Goal: Task Accomplishment & Management: Use online tool/utility

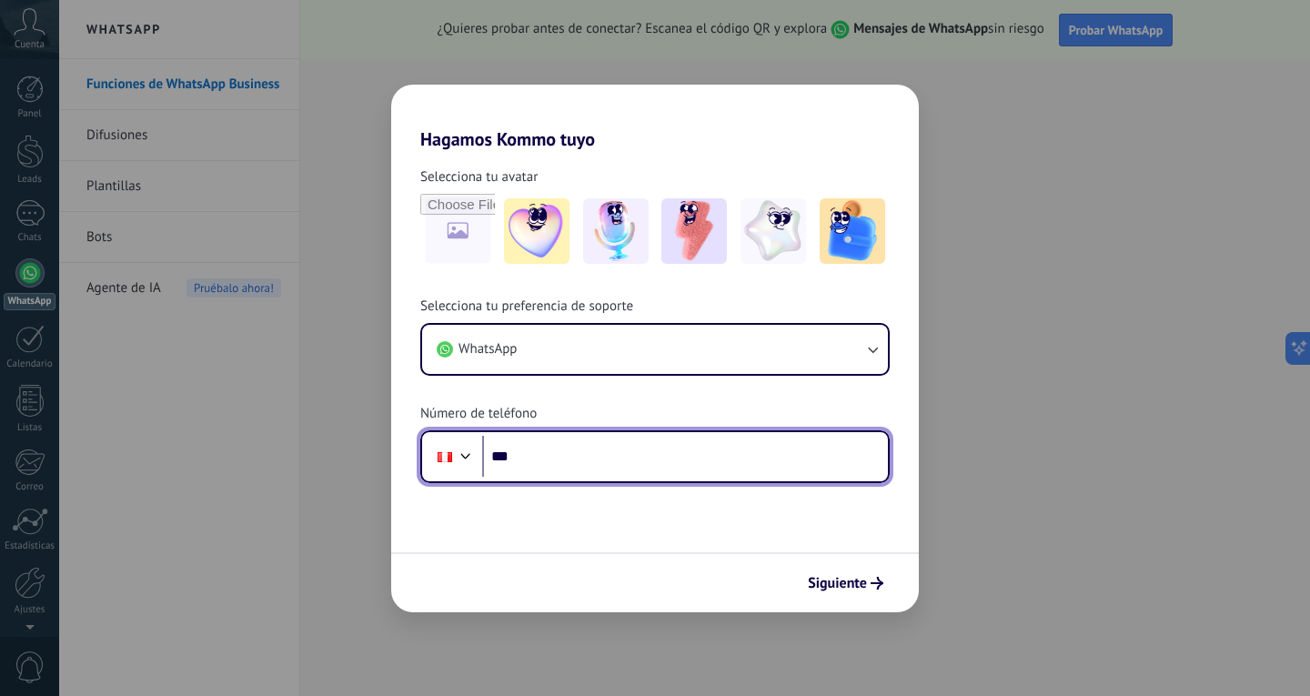
click at [589, 460] on input "***" at bounding box center [685, 457] width 406 height 42
type input "**********"
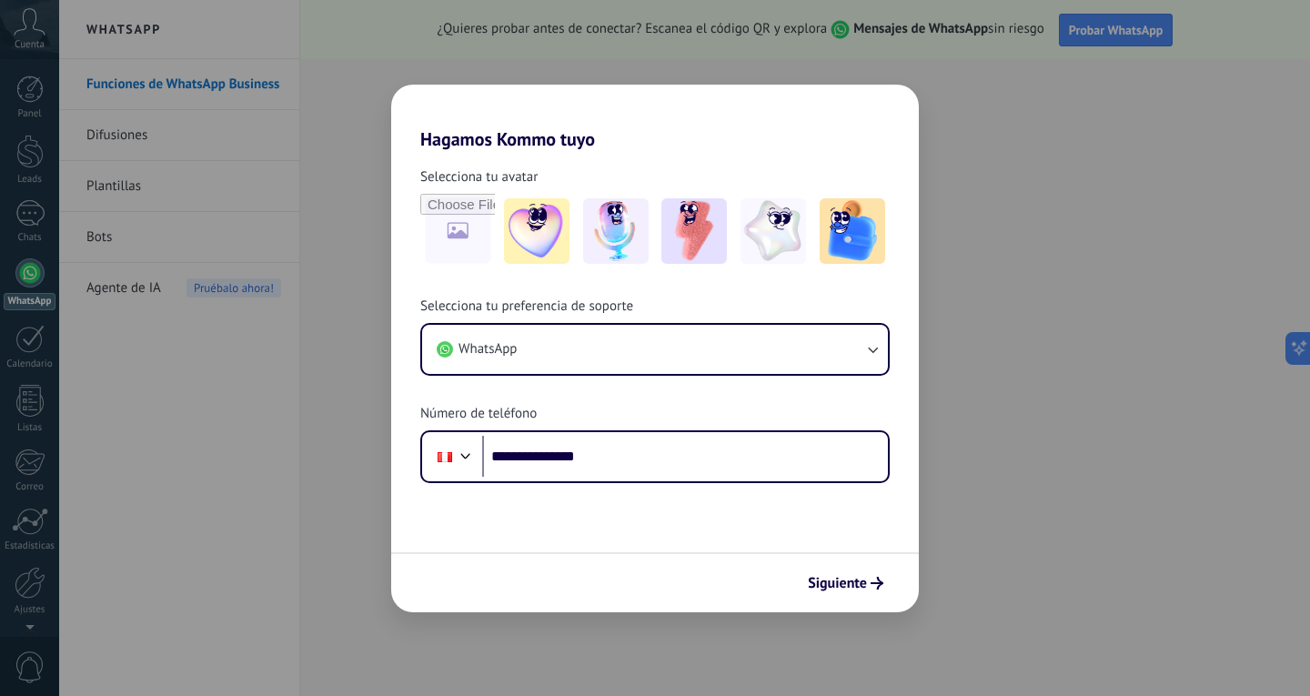
click at [817, 575] on button "Siguiente" at bounding box center [846, 583] width 92 height 31
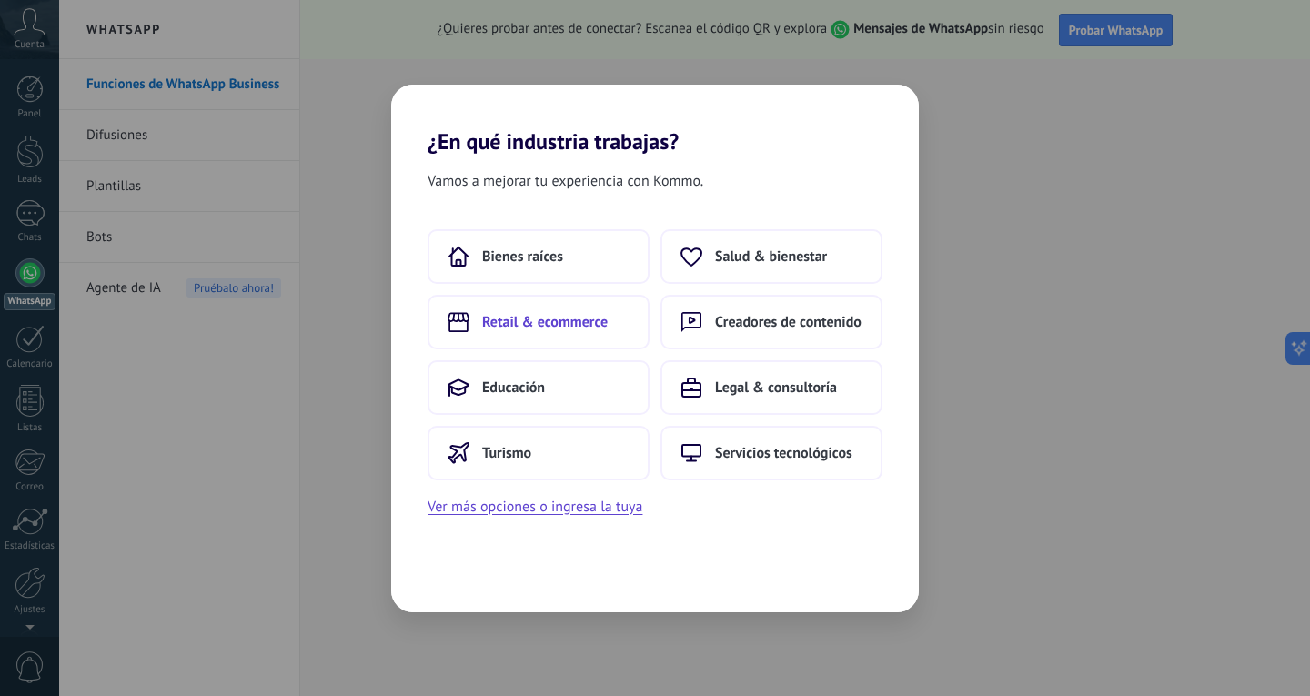
click at [560, 318] on span "Retail & ecommerce" at bounding box center [545, 322] width 126 height 18
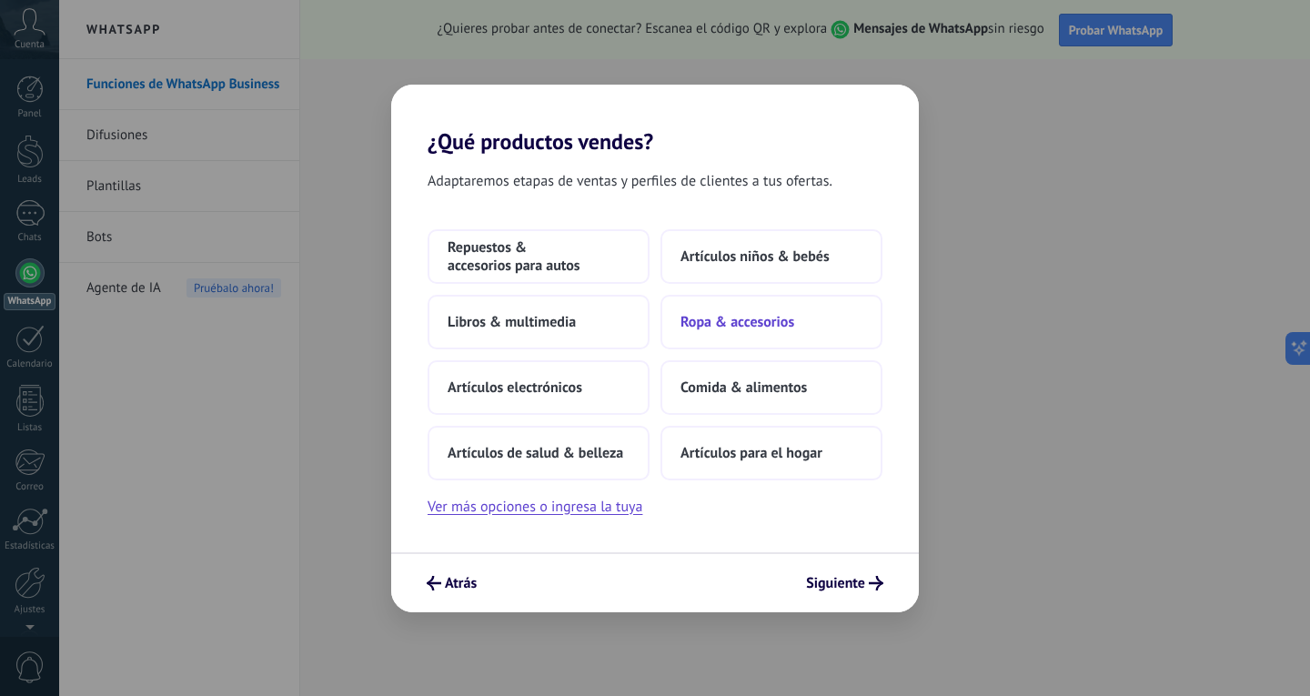
click at [752, 329] on span "Ropa & accesorios" at bounding box center [738, 322] width 114 height 18
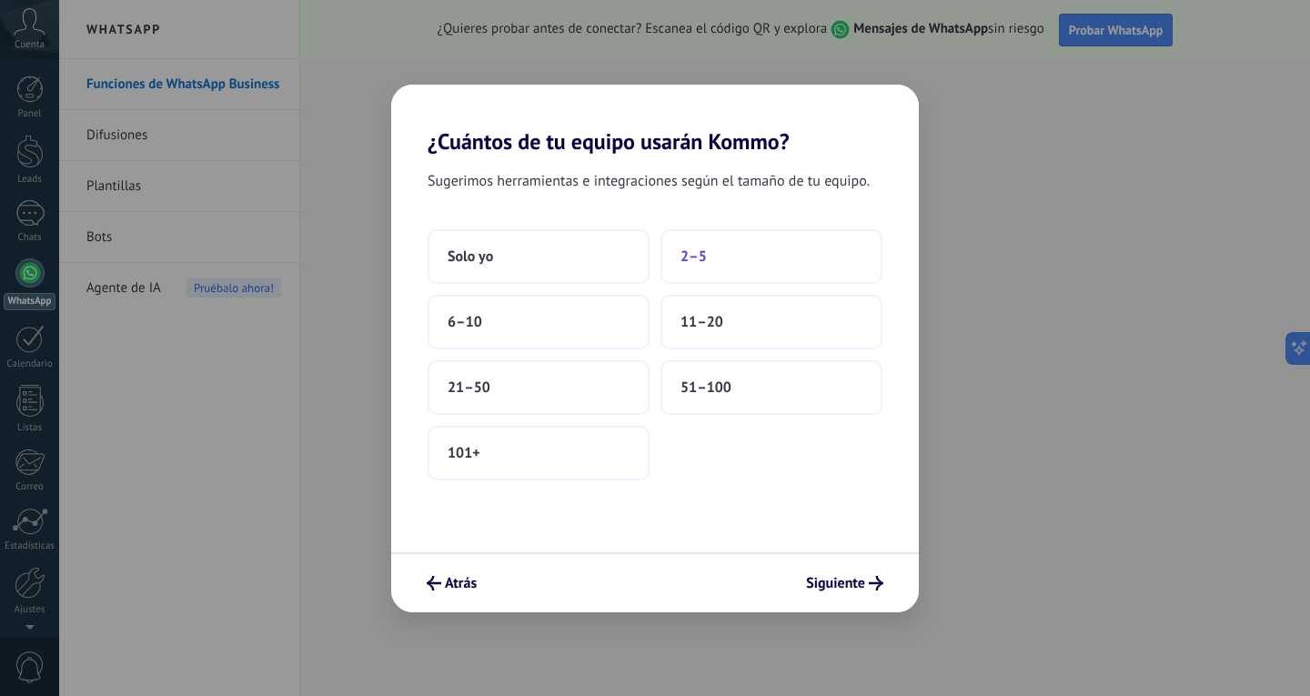
click at [691, 264] on span "2–5" at bounding box center [694, 256] width 26 height 18
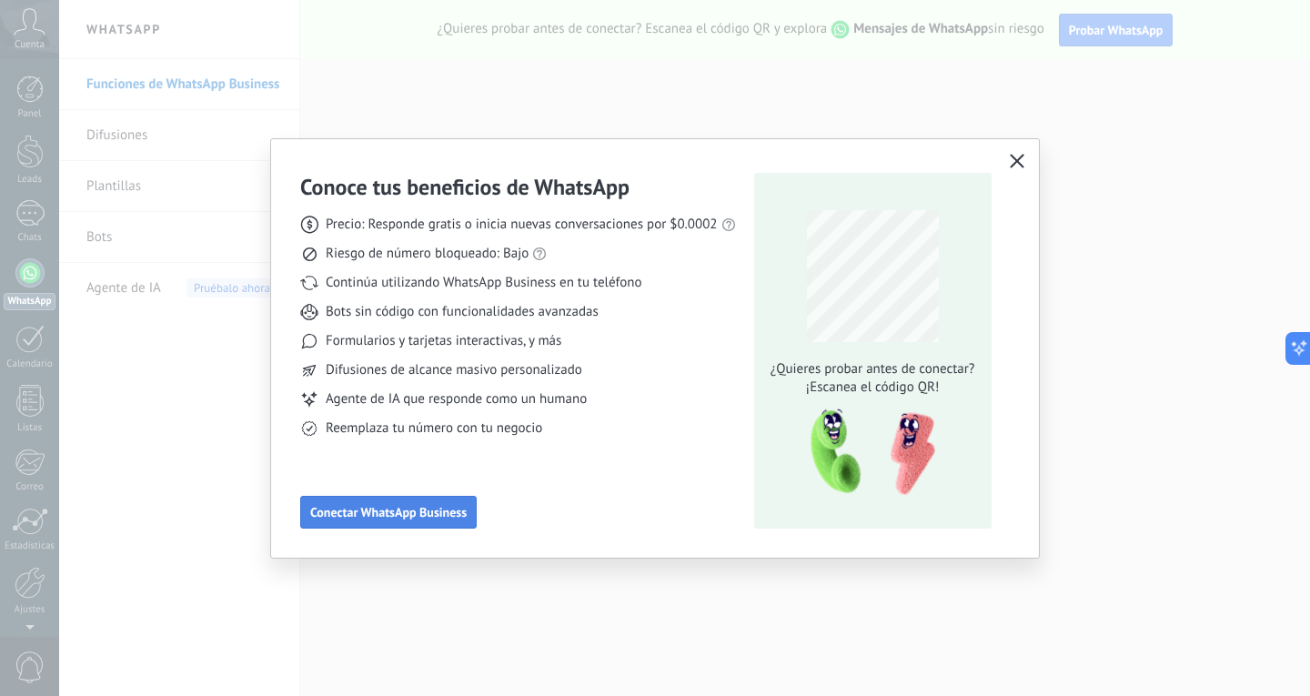
click at [453, 515] on span "Conectar WhatsApp Business" at bounding box center [388, 512] width 156 height 13
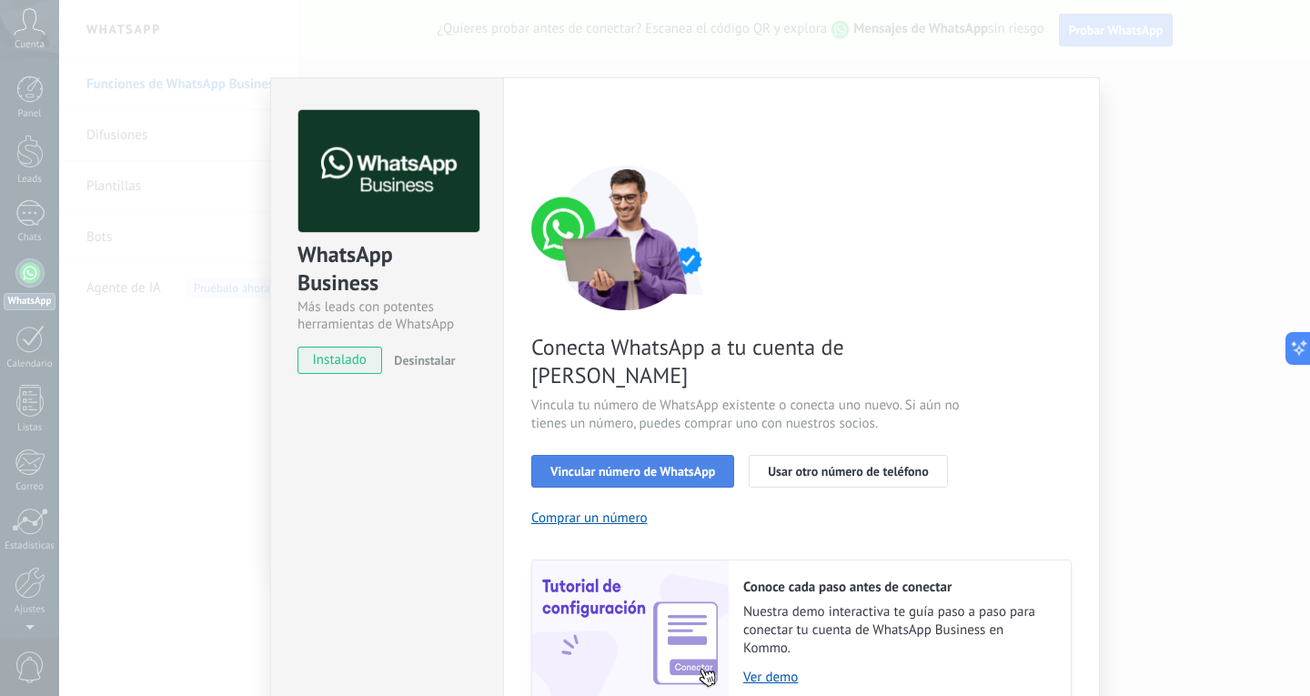
click at [670, 465] on span "Vincular número de WhatsApp" at bounding box center [632, 471] width 165 height 13
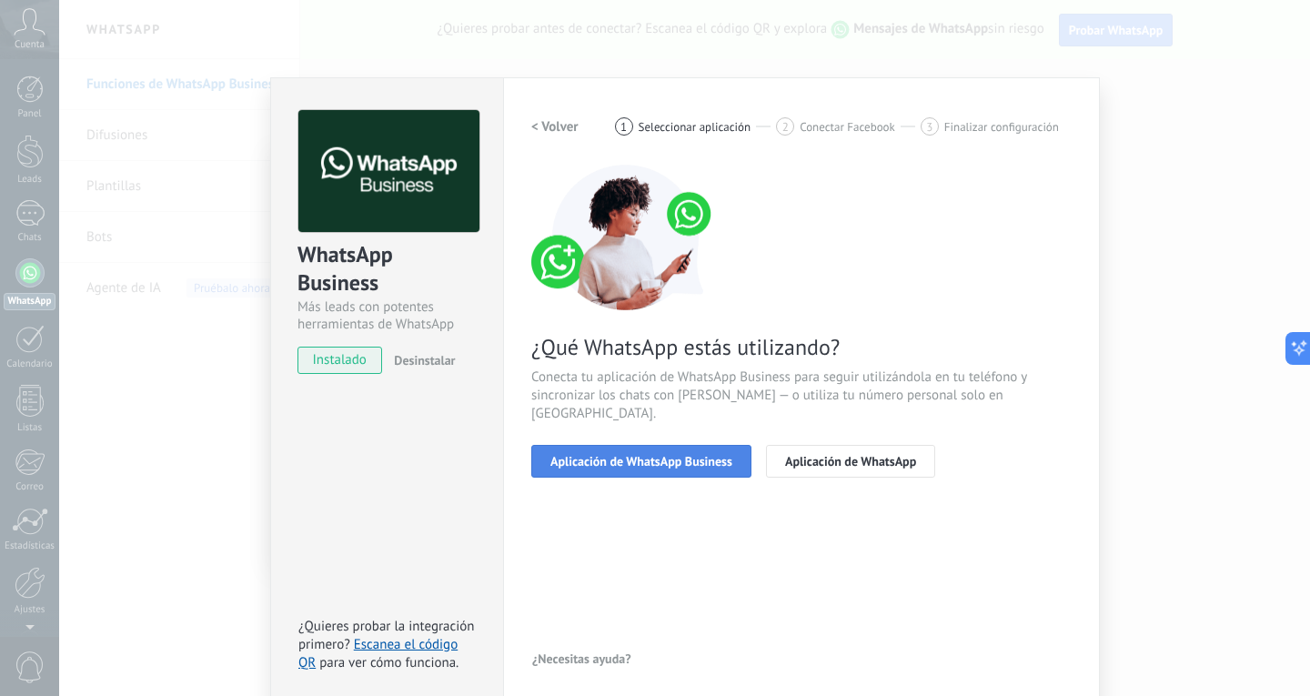
click at [693, 455] on span "Aplicación de WhatsApp Business" at bounding box center [641, 461] width 182 height 13
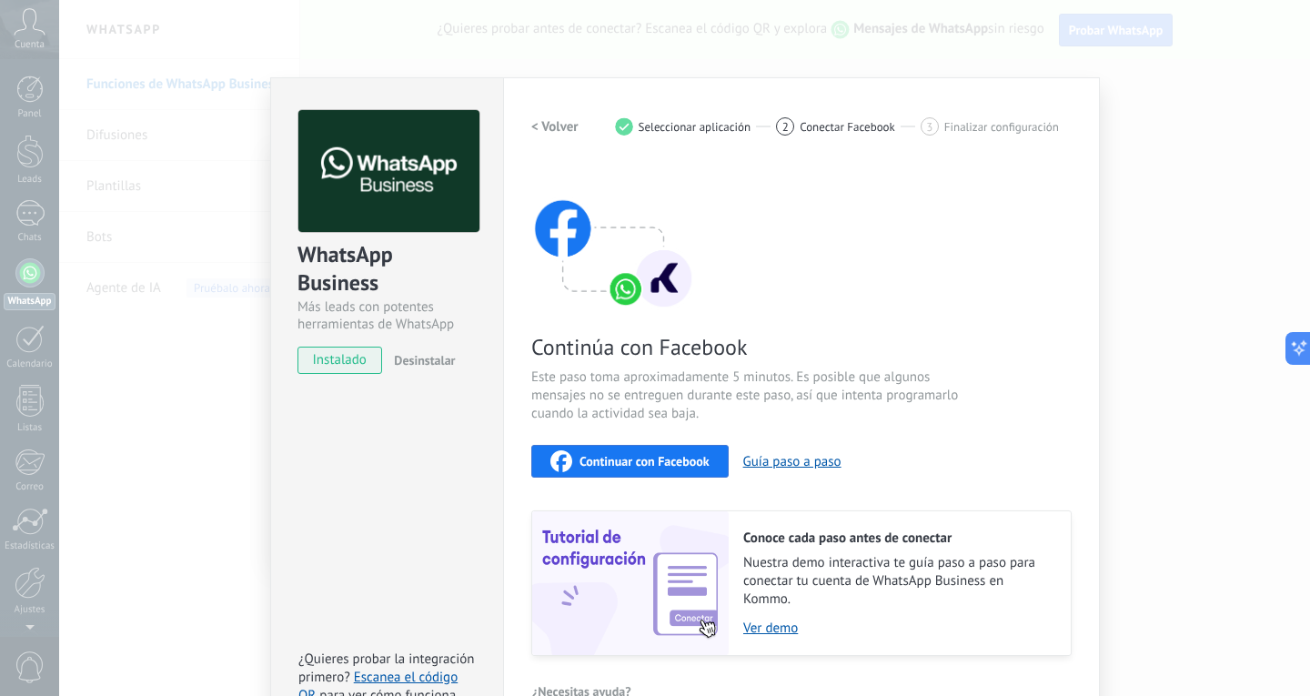
click at [700, 458] on span "Continuar con Facebook" at bounding box center [645, 461] width 130 height 13
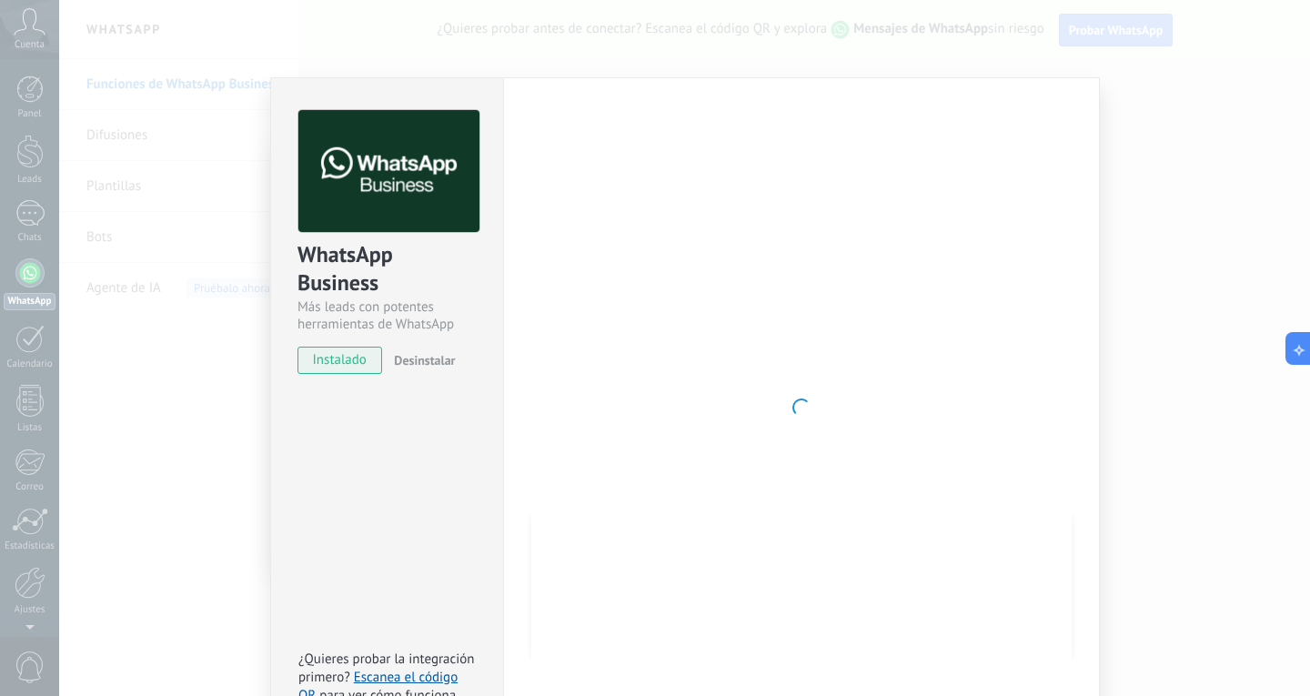
click at [218, 139] on div "WhatsApp Business Más leads con potentes herramientas de WhatsApp instalado Des…" at bounding box center [684, 348] width 1251 height 696
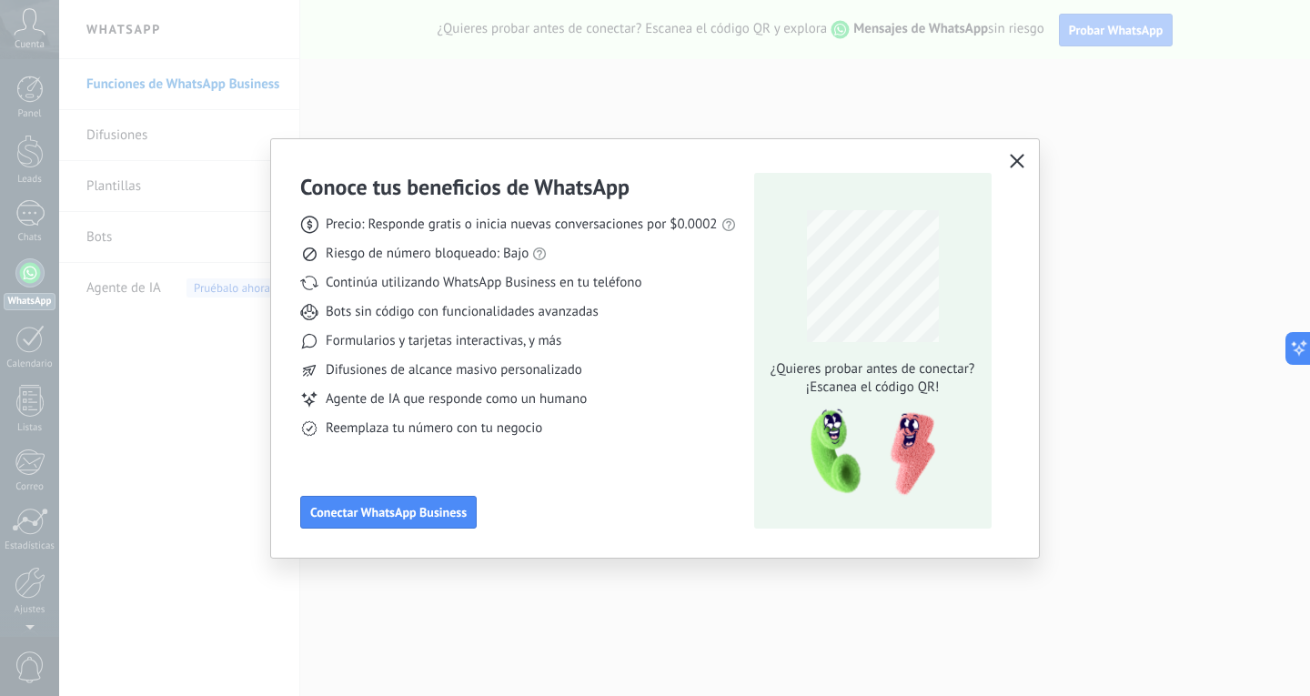
click at [169, 190] on div "Conoce tus beneficios de WhatsApp Precio: Responde gratis o inicia nuevas conve…" at bounding box center [655, 348] width 1310 height 696
click at [1015, 153] on button "button" at bounding box center [1017, 161] width 24 height 25
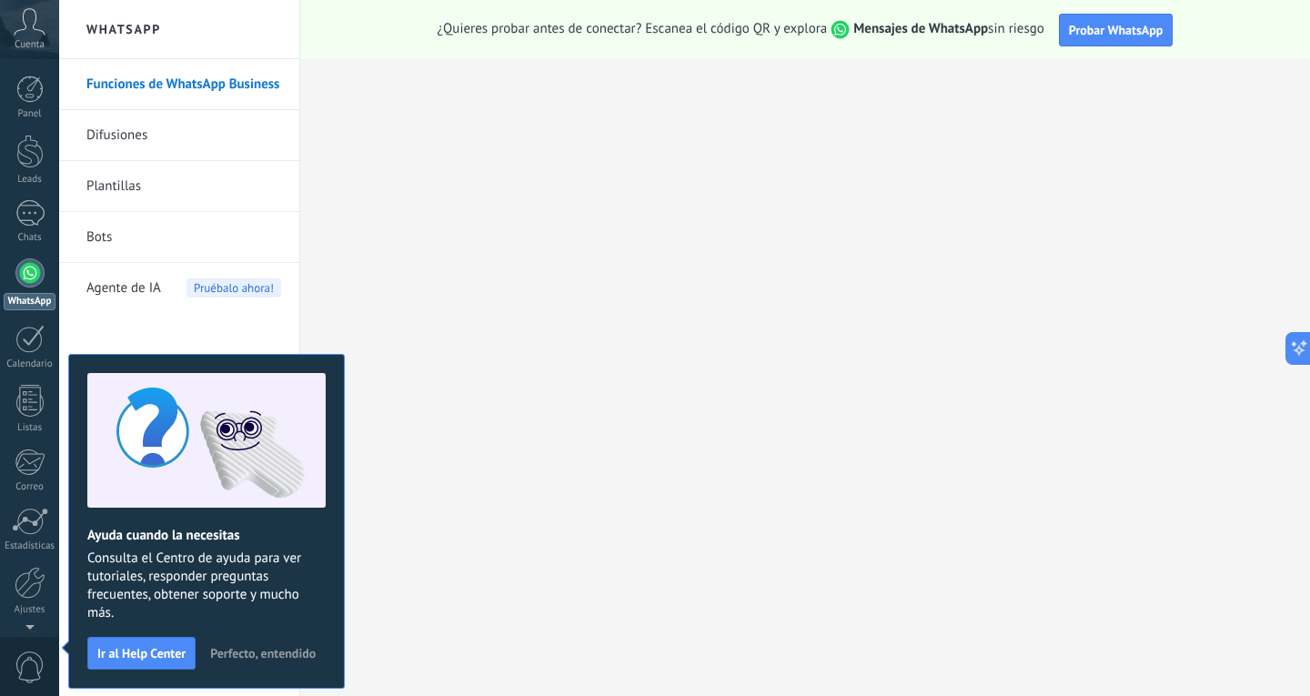
click at [25, 267] on div at bounding box center [29, 272] width 29 height 29
click at [38, 232] on div "Chats" at bounding box center [30, 238] width 53 height 12
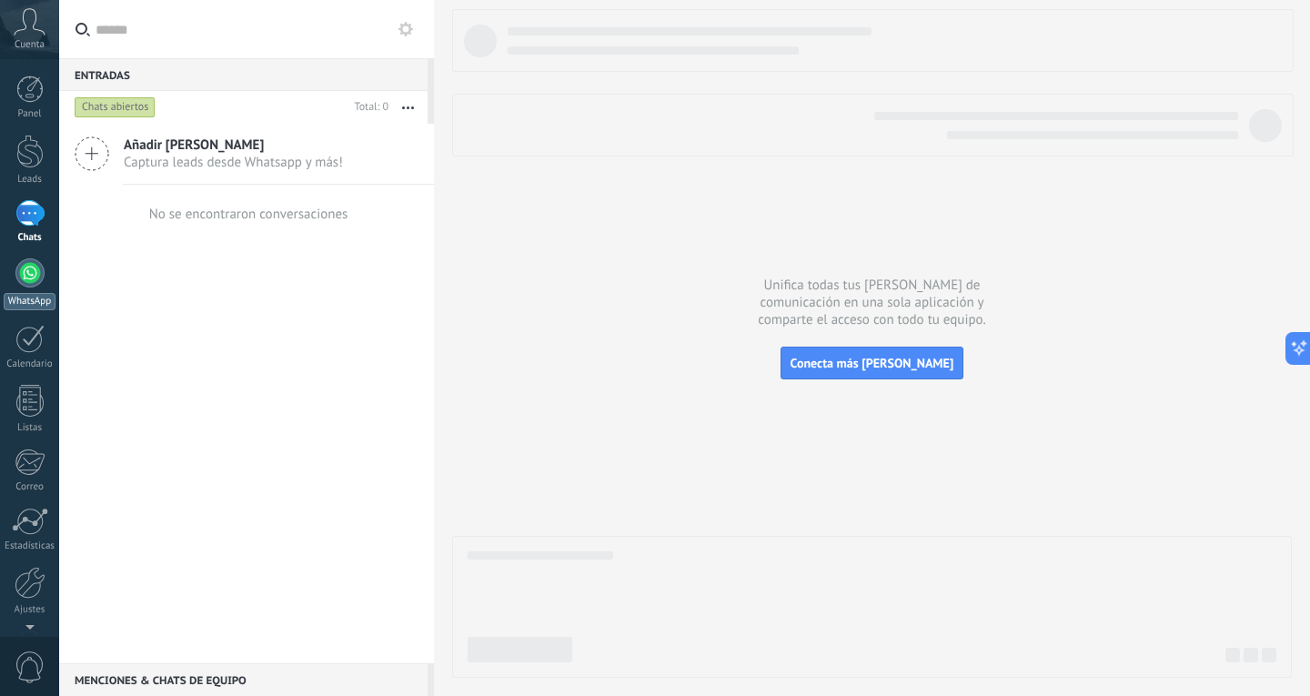
click at [33, 271] on div at bounding box center [29, 272] width 29 height 29
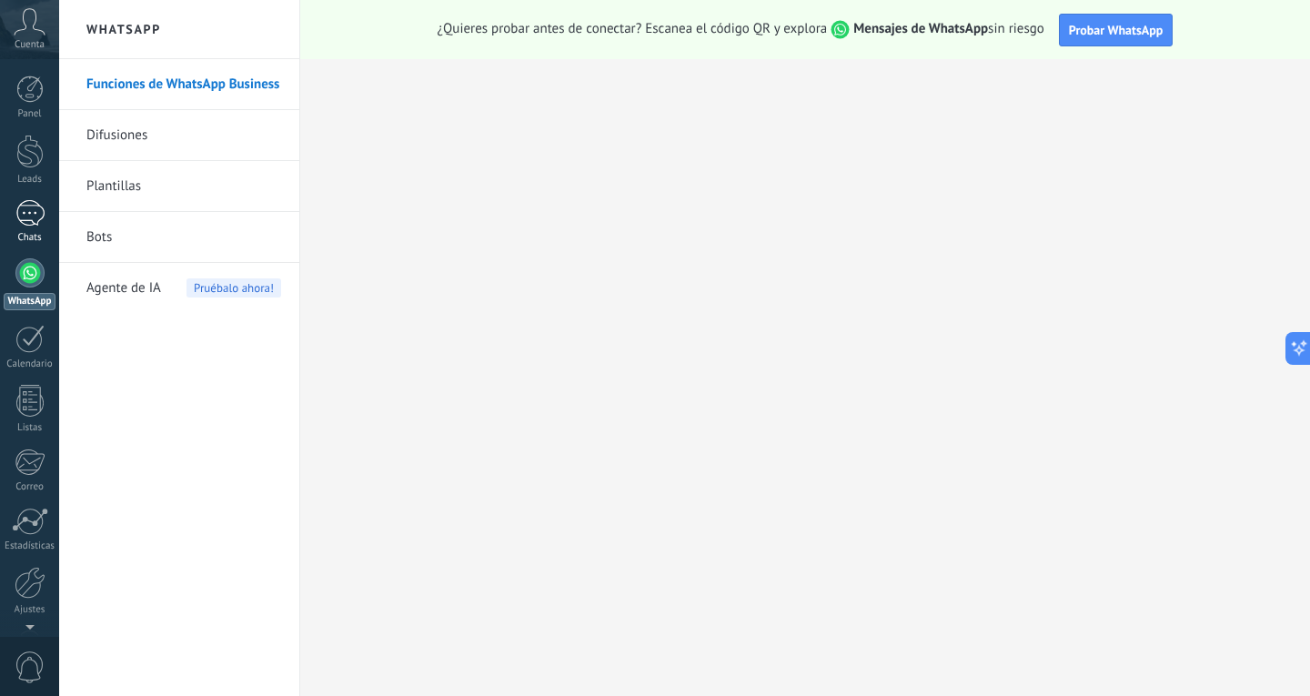
click at [35, 217] on div at bounding box center [29, 213] width 29 height 26
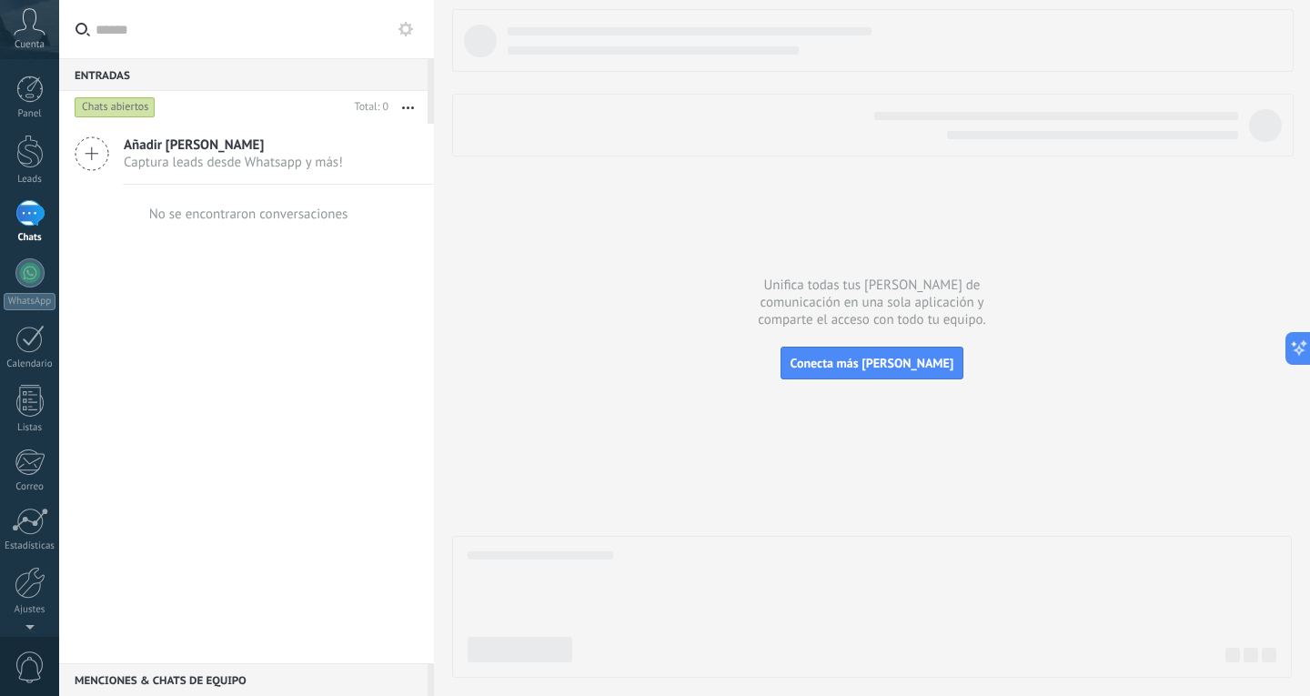
click at [23, 35] on div "Cuenta" at bounding box center [29, 29] width 59 height 59
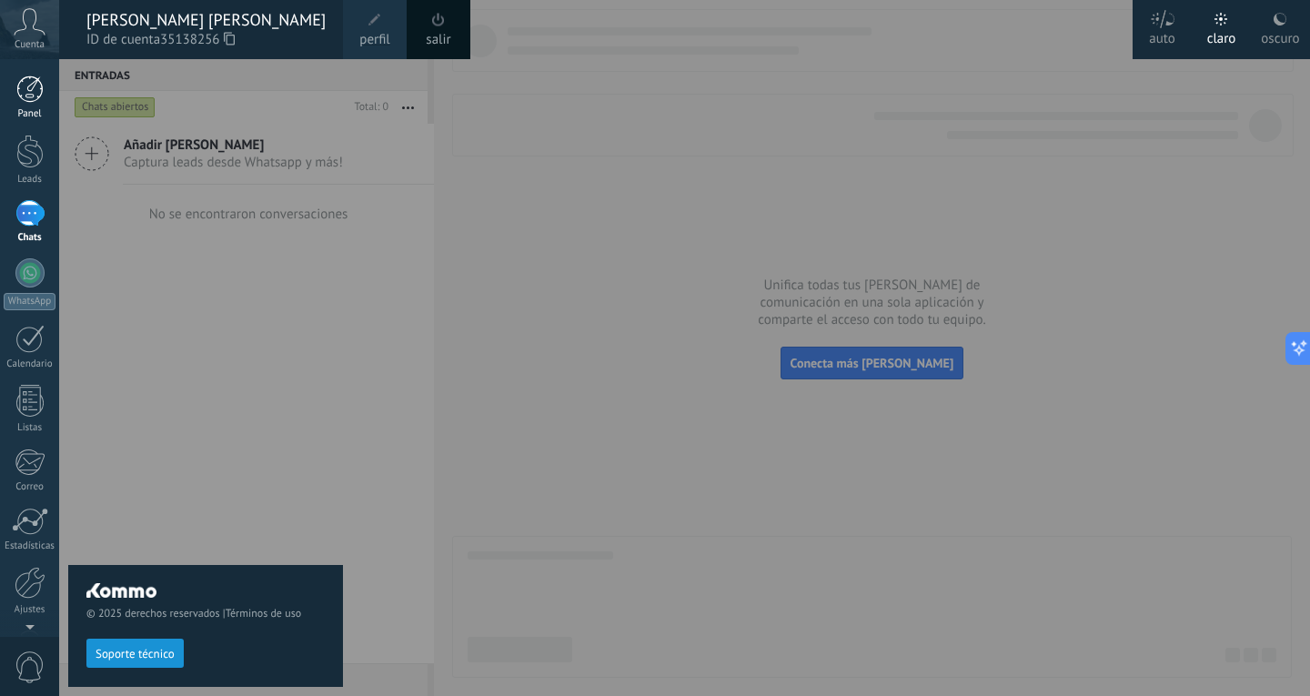
click at [35, 89] on div at bounding box center [29, 89] width 27 height 27
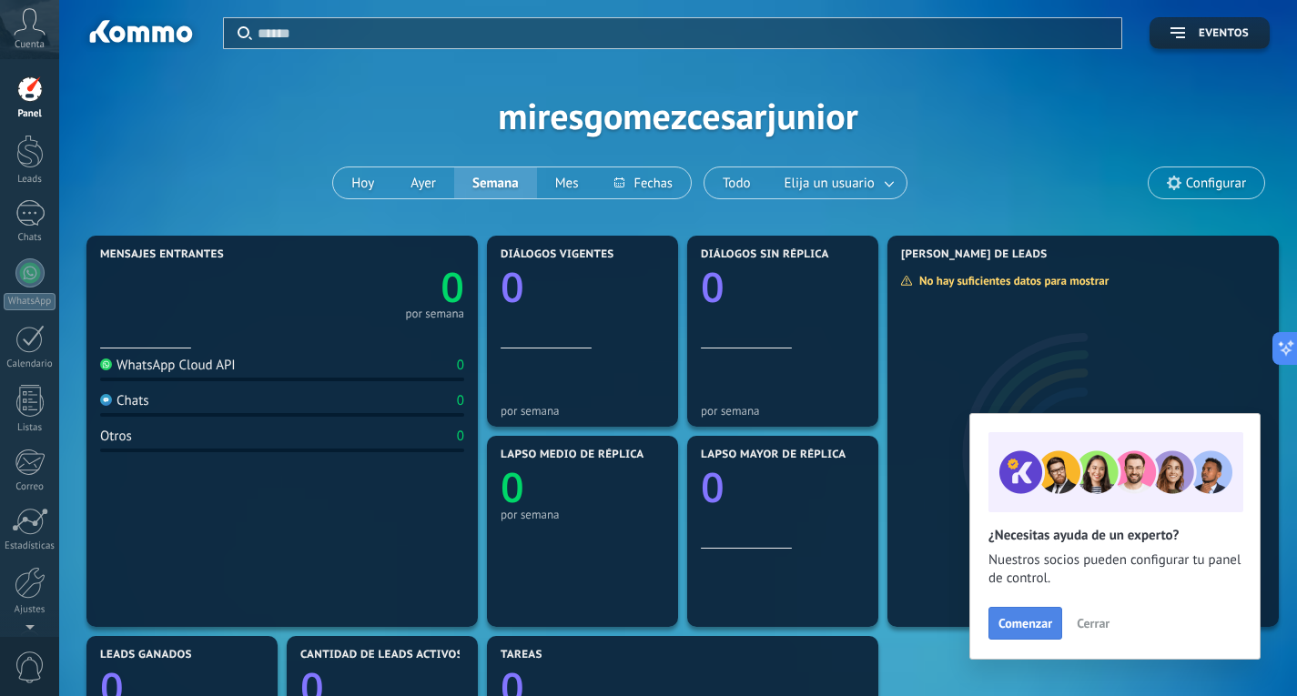
click at [1032, 626] on span "Comenzar" at bounding box center [1025, 623] width 54 height 13
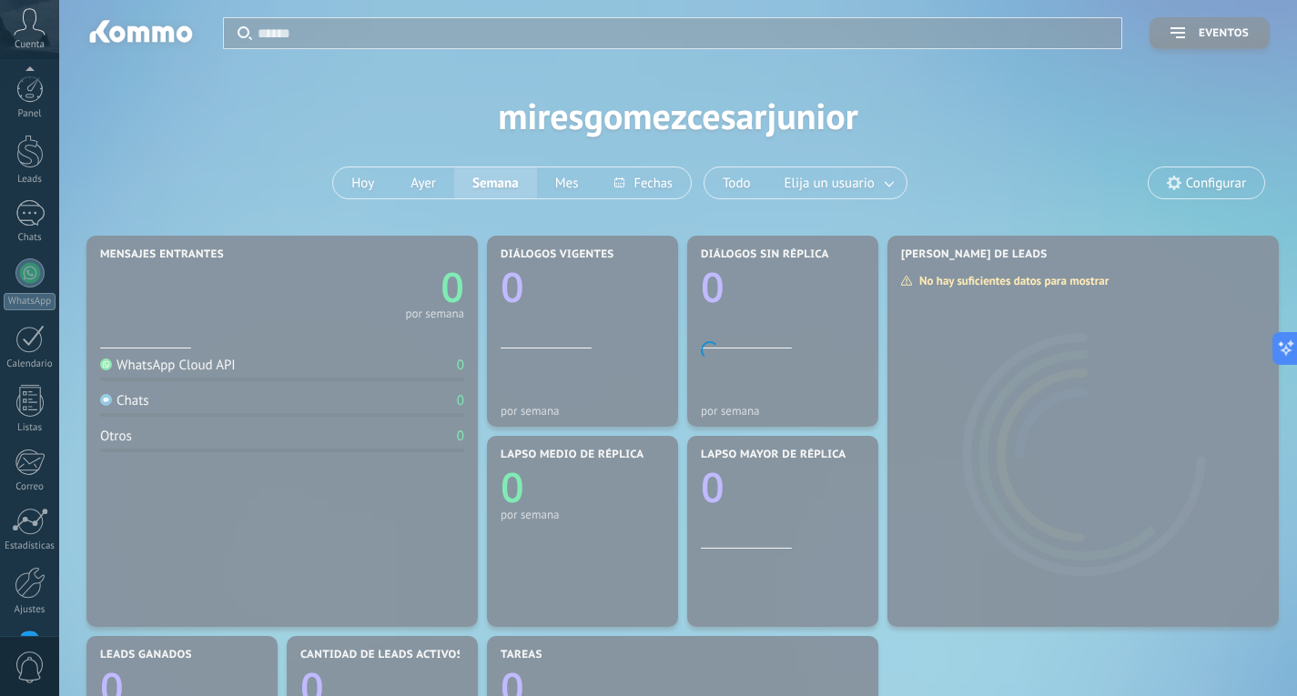
scroll to position [61, 0]
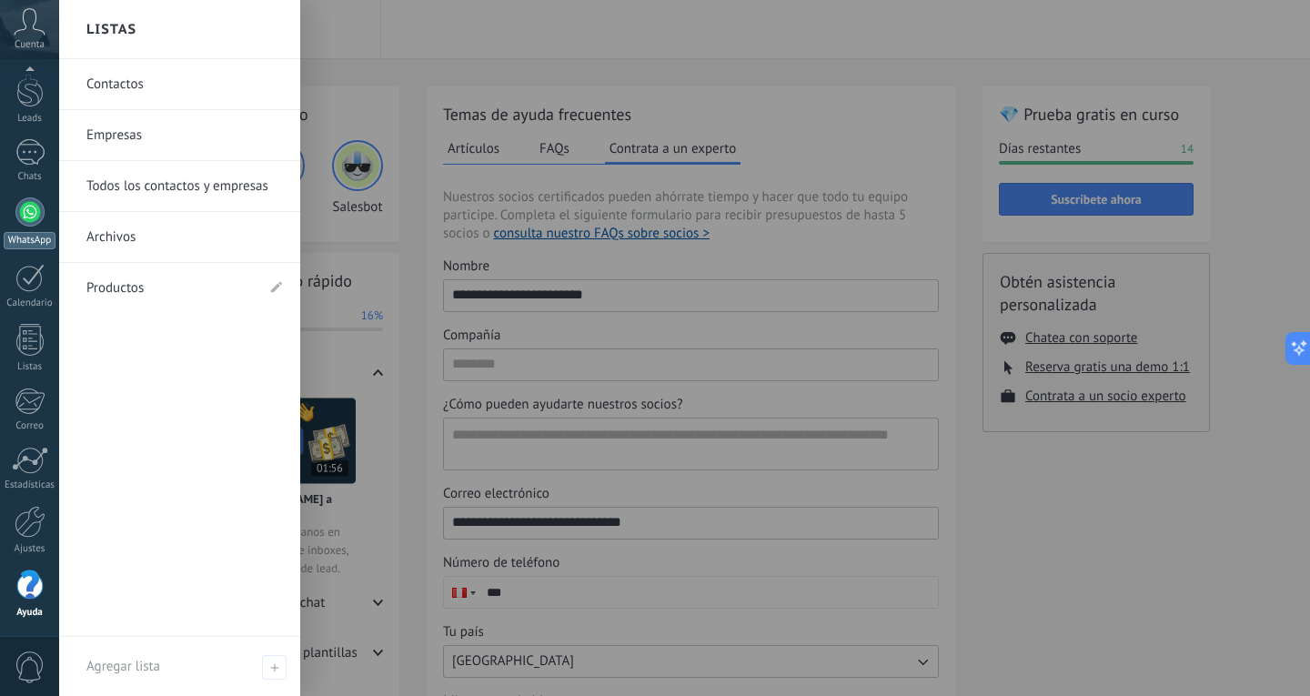
click at [20, 225] on link "WhatsApp" at bounding box center [29, 223] width 59 height 52
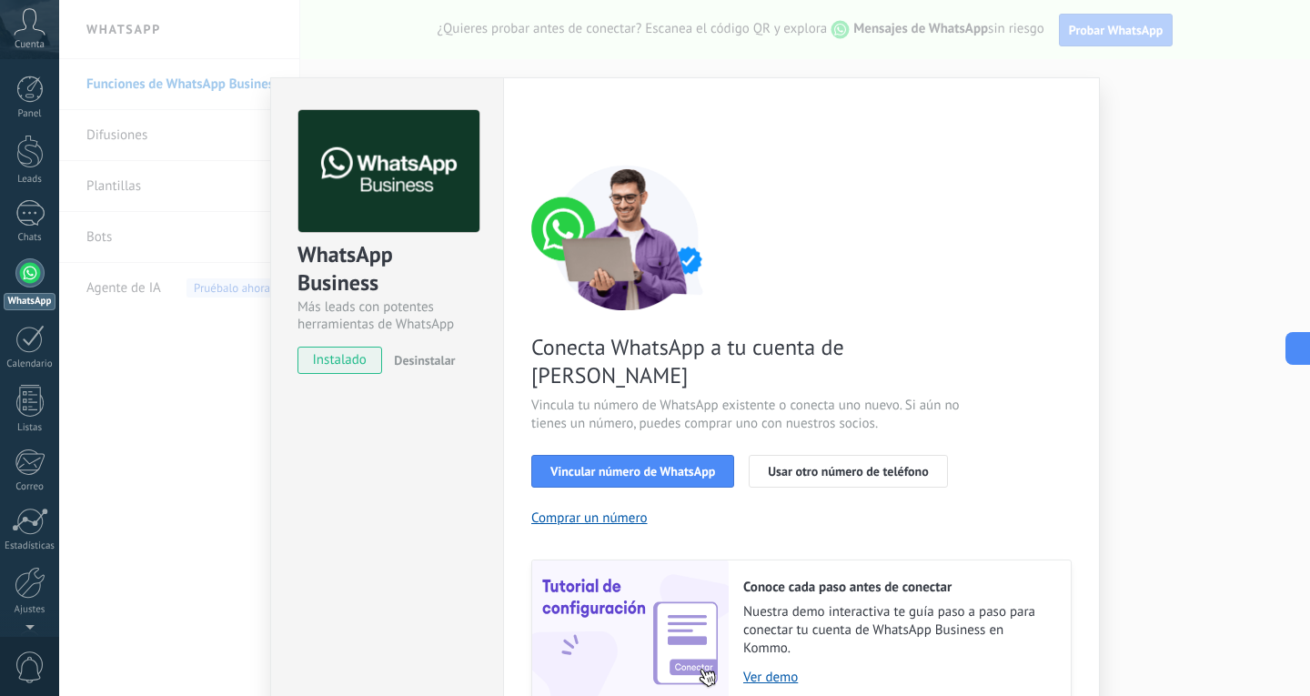
scroll to position [62, 0]
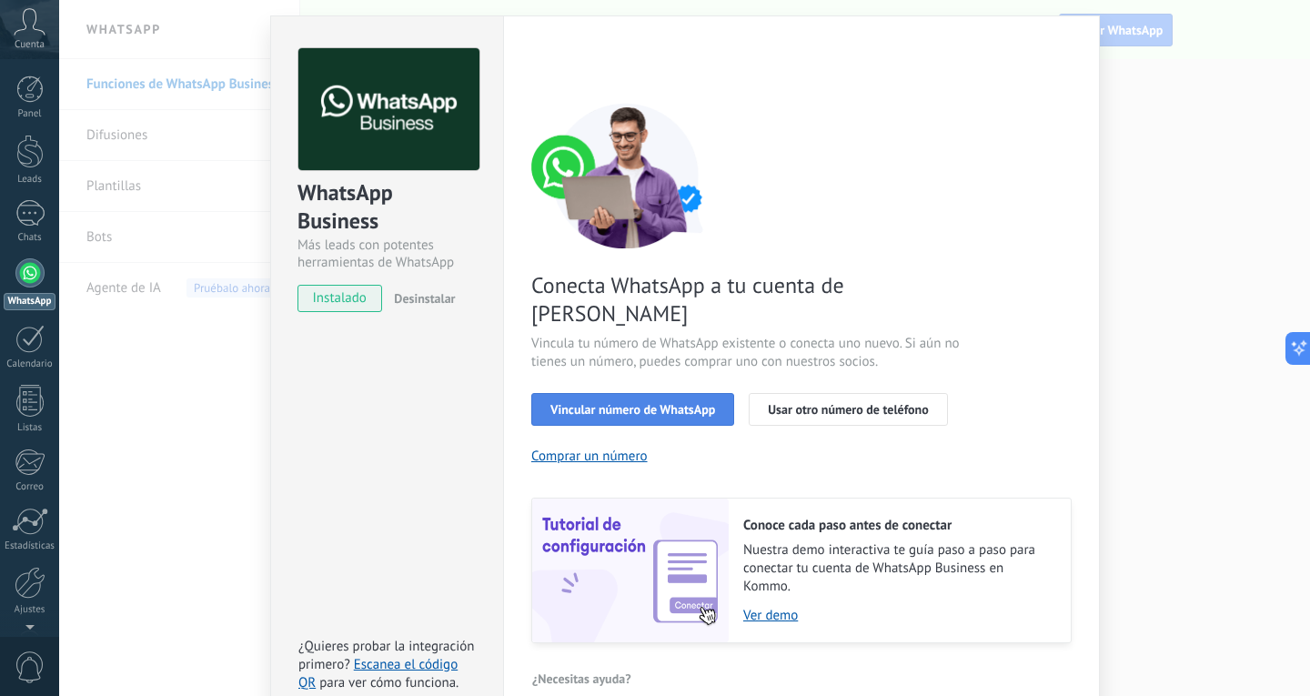
click at [645, 403] on span "Vincular número de WhatsApp" at bounding box center [632, 409] width 165 height 13
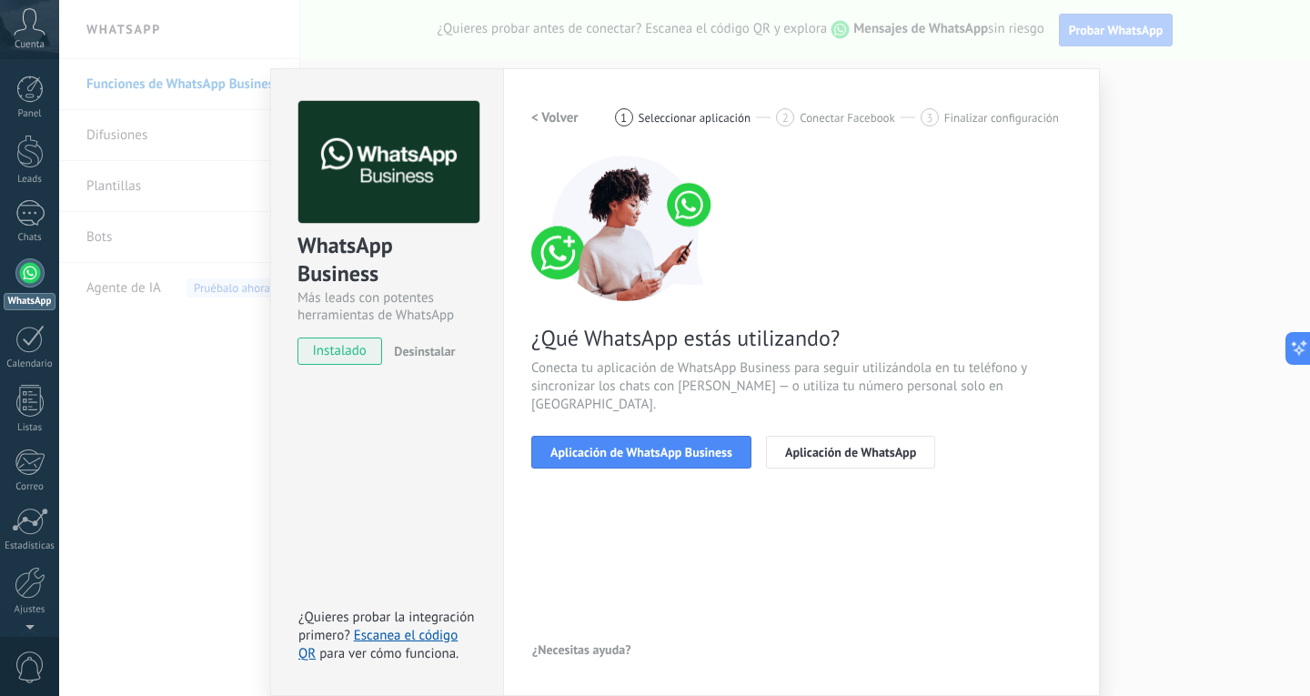
scroll to position [9, 0]
click at [645, 446] on span "Aplicación de WhatsApp Business" at bounding box center [641, 452] width 182 height 13
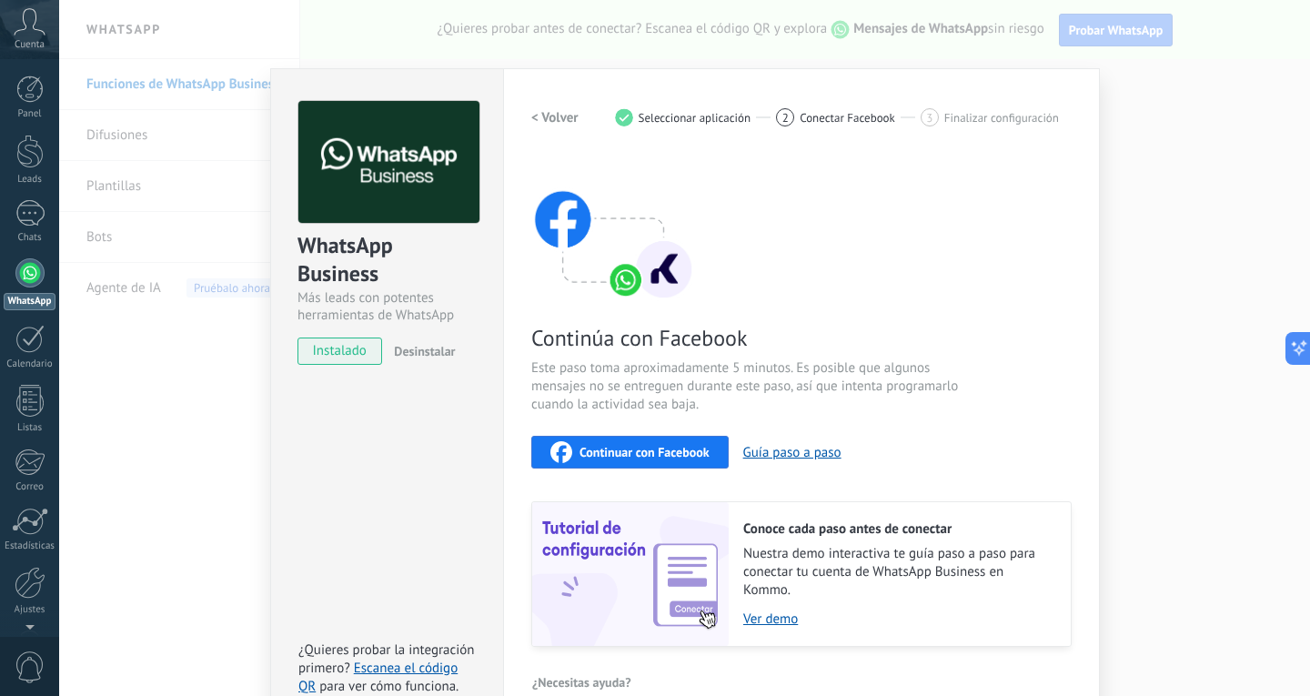
scroll to position [41, 0]
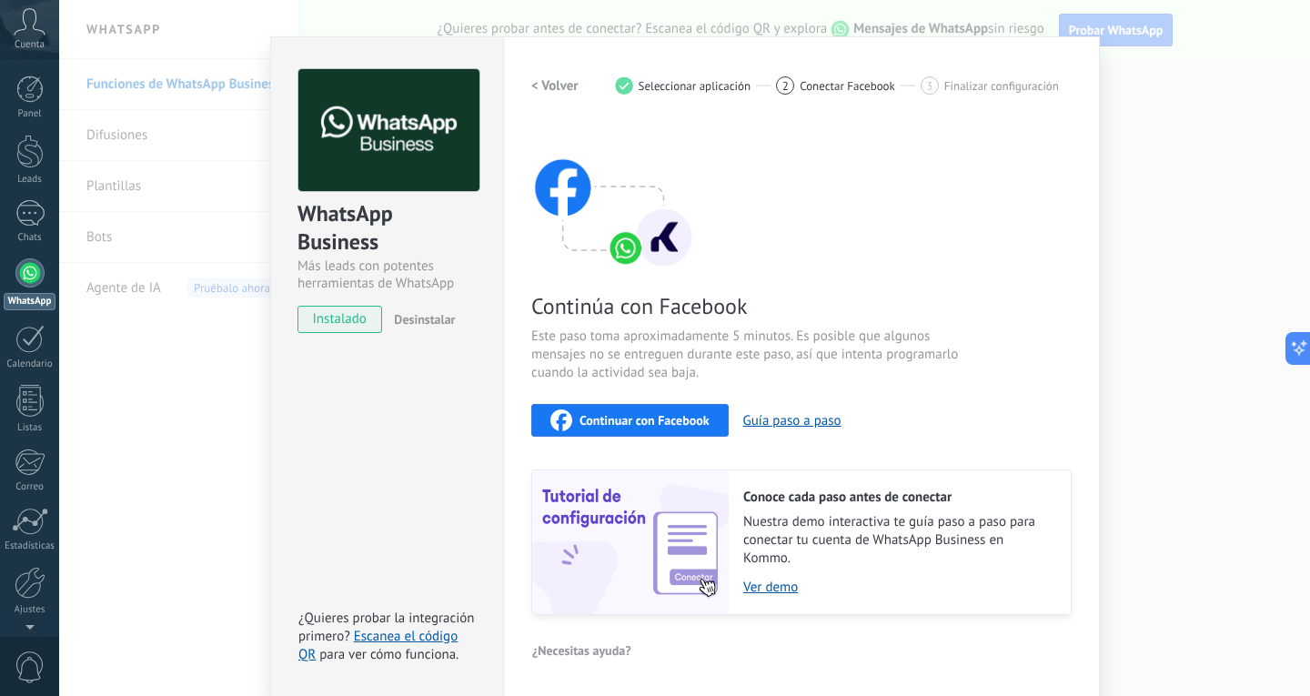
click at [674, 425] on span "Continuar con Facebook" at bounding box center [645, 420] width 130 height 13
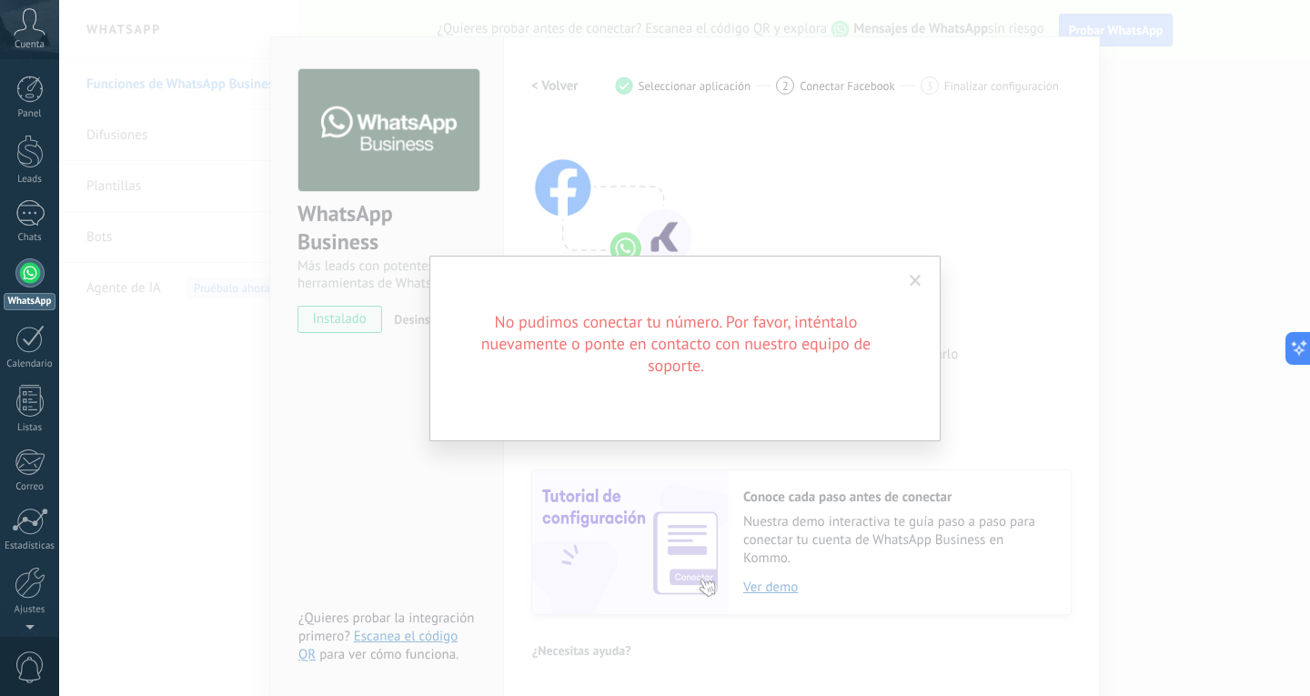
click at [919, 289] on span at bounding box center [916, 281] width 30 height 31
